Goal: Navigation & Orientation: Find specific page/section

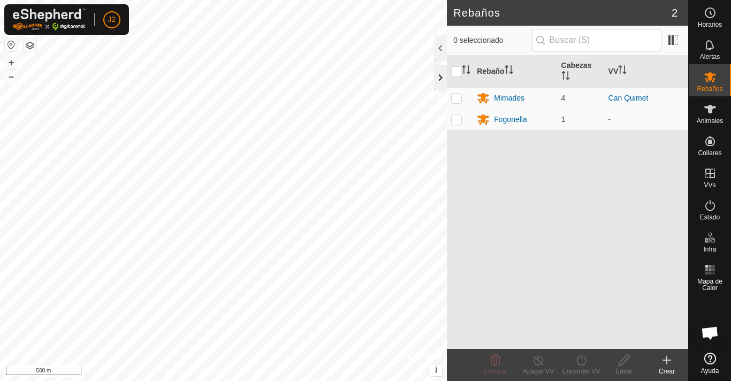
click at [440, 76] on div at bounding box center [440, 78] width 13 height 26
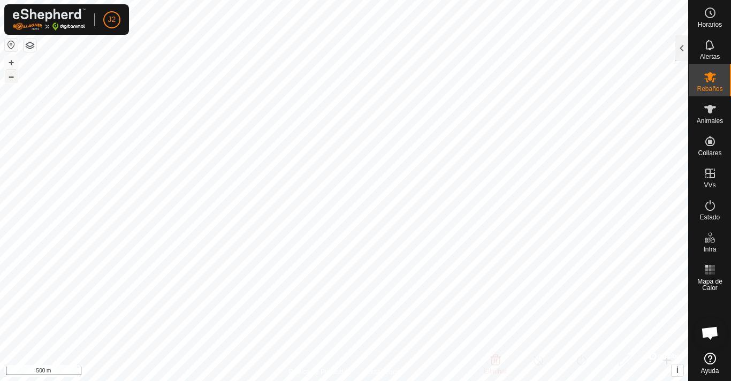
click at [11, 78] on button "–" at bounding box center [11, 76] width 13 height 13
click at [13, 77] on button "–" at bounding box center [11, 76] width 13 height 13
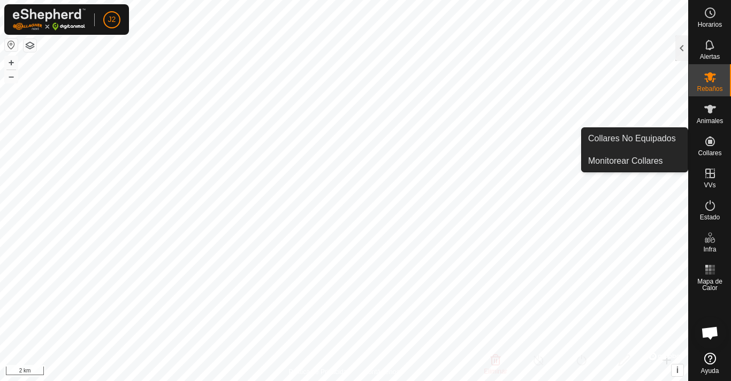
click at [710, 142] on icon at bounding box center [710, 141] width 10 height 10
click at [623, 159] on link "Monitorear Collares" at bounding box center [634, 160] width 106 height 21
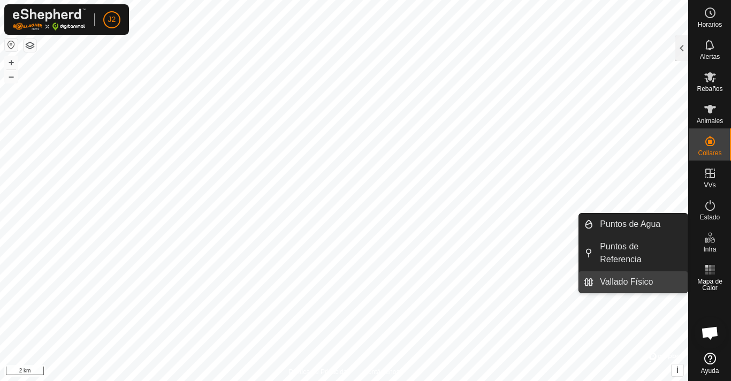
click at [634, 271] on link "Vallado Físico" at bounding box center [640, 281] width 94 height 21
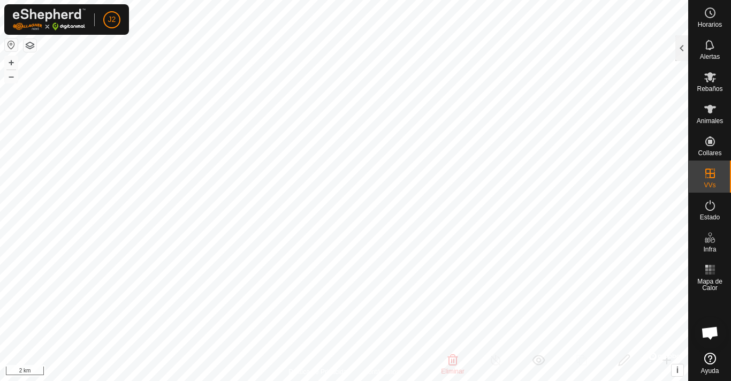
checkbox input "false"
click at [10, 47] on button "button" at bounding box center [11, 45] width 13 height 13
click at [30, 43] on button "button" at bounding box center [30, 45] width 13 height 13
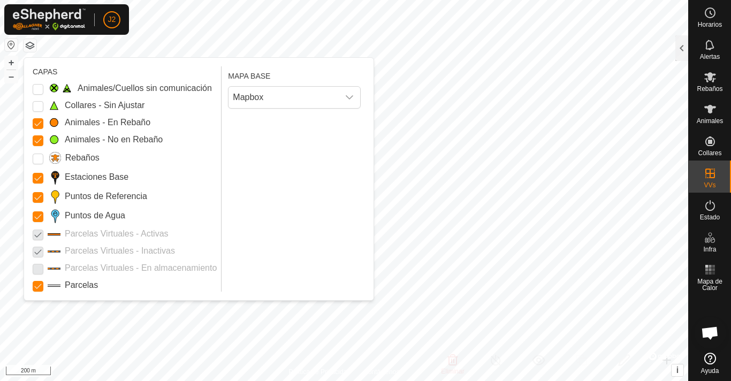
click at [30, 43] on button "button" at bounding box center [30, 45] width 13 height 13
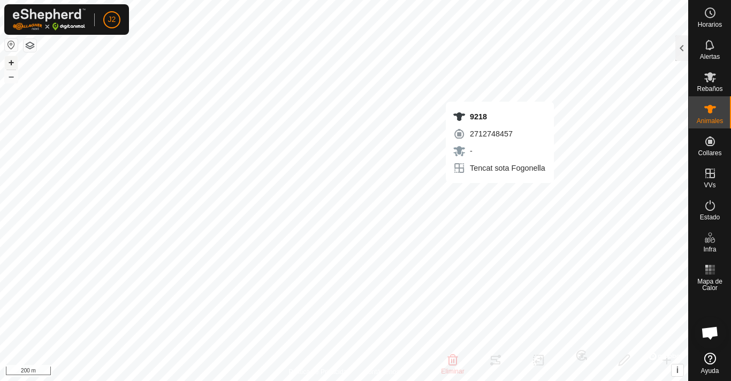
checkbox input "false"
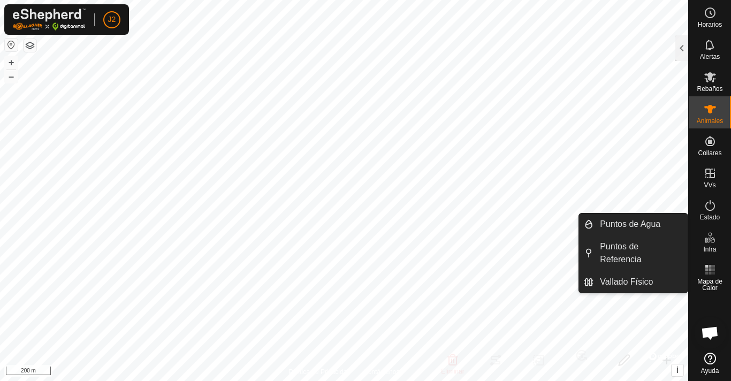
click at [711, 245] on es-infrastructure-svg-icon at bounding box center [709, 237] width 19 height 17
click at [649, 271] on link "Vallado Físico" at bounding box center [640, 281] width 94 height 21
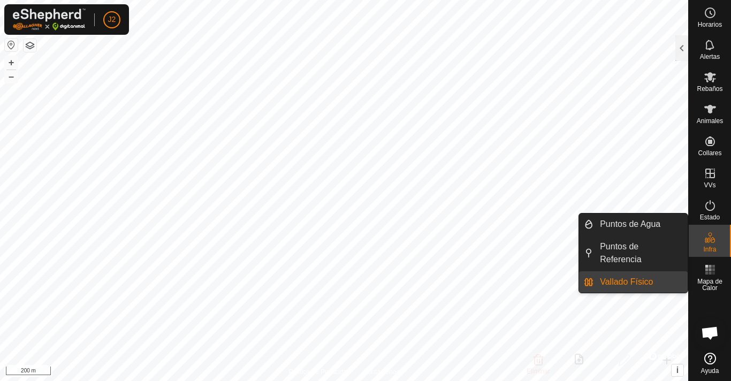
click at [623, 271] on link "Vallado Físico" at bounding box center [640, 281] width 94 height 21
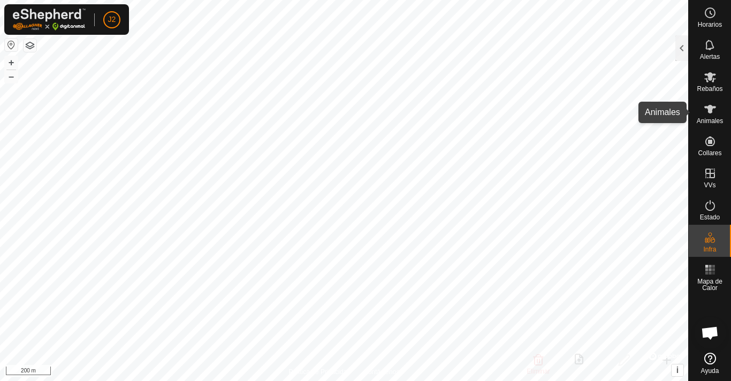
click at [709, 112] on icon at bounding box center [710, 109] width 12 height 9
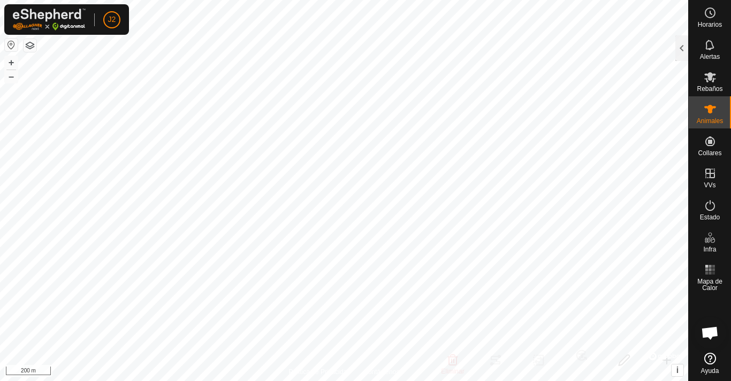
click at [709, 112] on icon at bounding box center [710, 109] width 12 height 9
click at [709, 78] on icon at bounding box center [710, 77] width 12 height 10
click at [710, 76] on icon at bounding box center [710, 77] width 12 height 10
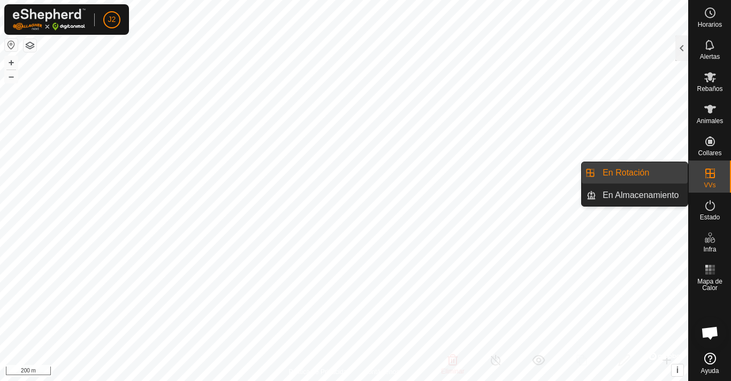
click at [709, 180] on es-virtualpaddocks-svg-icon at bounding box center [709, 173] width 19 height 17
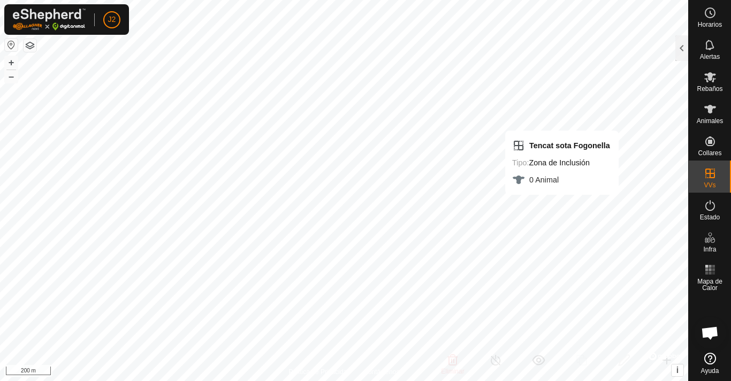
checkbox input "false"
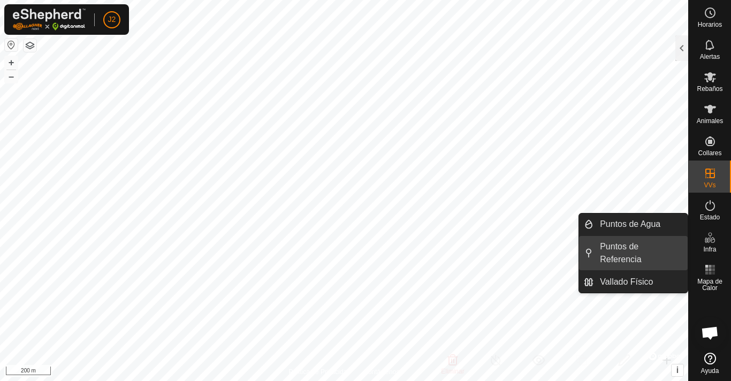
click at [649, 246] on link "Puntos de Referencia" at bounding box center [640, 253] width 94 height 34
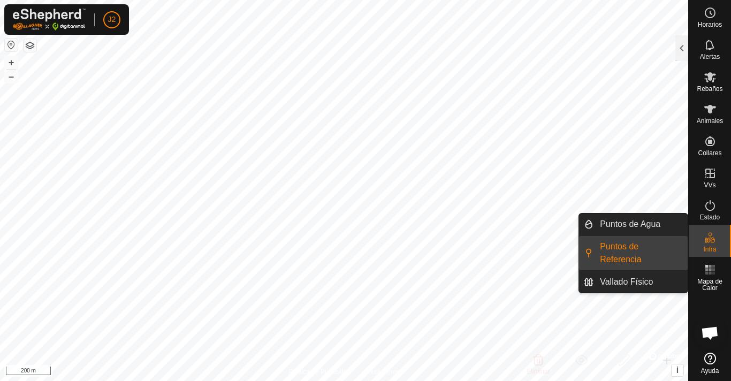
click at [707, 245] on es-infrastructure-svg-icon at bounding box center [709, 237] width 19 height 17
click at [712, 242] on icon at bounding box center [709, 237] width 13 height 13
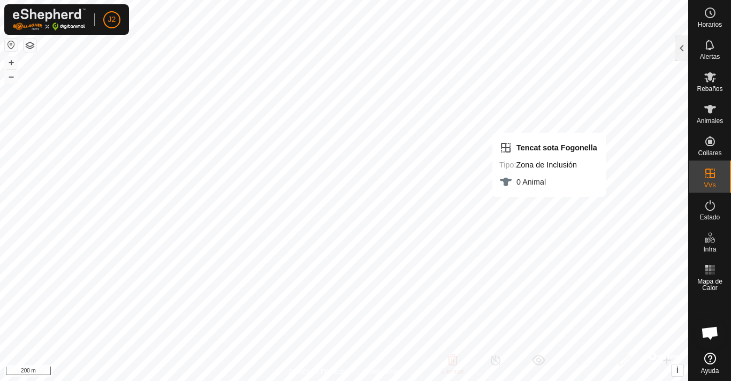
checkbox input "false"
